Goal: Find specific page/section: Find specific page/section

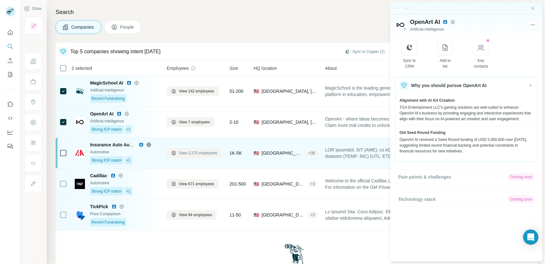
click at [192, 154] on span "View 2,275 employees" at bounding box center [198, 153] width 39 height 6
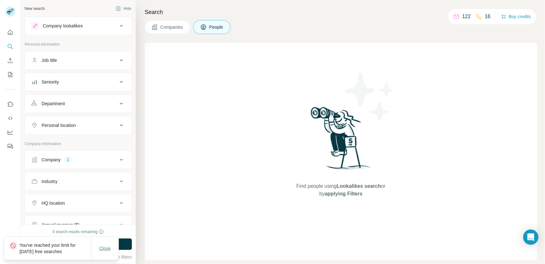
click at [95, 249] on button "Close" at bounding box center [105, 248] width 20 height 11
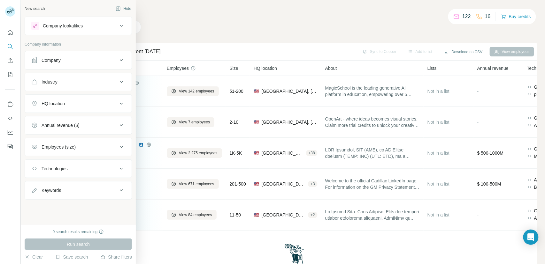
click at [8, 33] on icon "Quick start" at bounding box center [10, 32] width 5 height 5
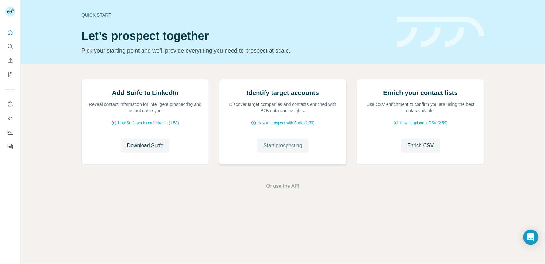
click at [278, 153] on button "Start prospecting" at bounding box center [282, 146] width 51 height 14
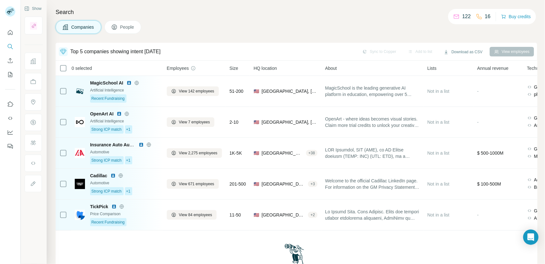
click at [129, 28] on span "People" at bounding box center [127, 27] width 15 height 6
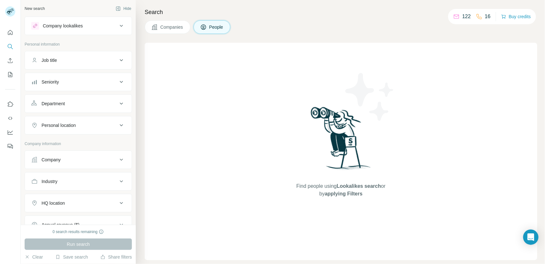
click at [168, 31] on button "Companies" at bounding box center [168, 26] width 46 height 13
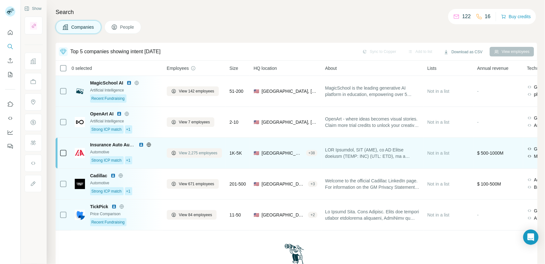
click at [195, 155] on span "View 2,275 employees" at bounding box center [198, 153] width 39 height 6
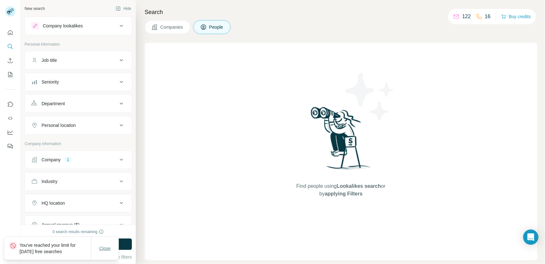
click at [99, 253] on button "Close" at bounding box center [105, 248] width 20 height 11
